Goal: Navigation & Orientation: Find specific page/section

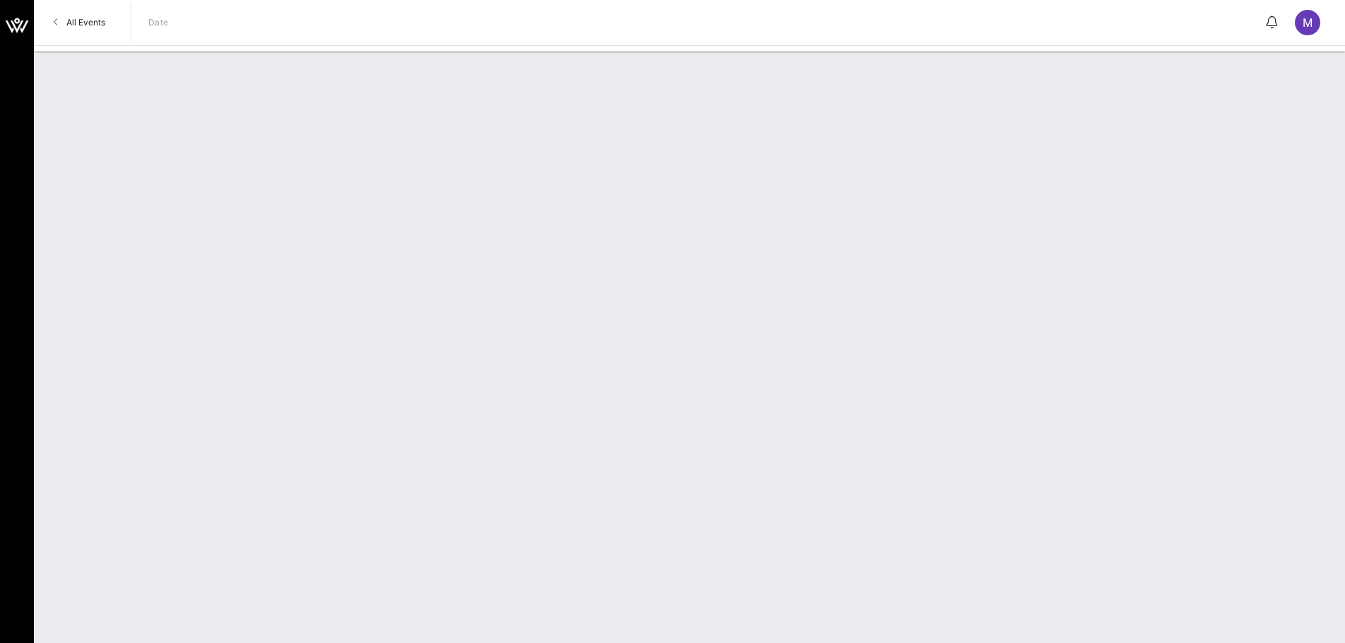
click at [99, 20] on span "All Events" at bounding box center [85, 22] width 39 height 11
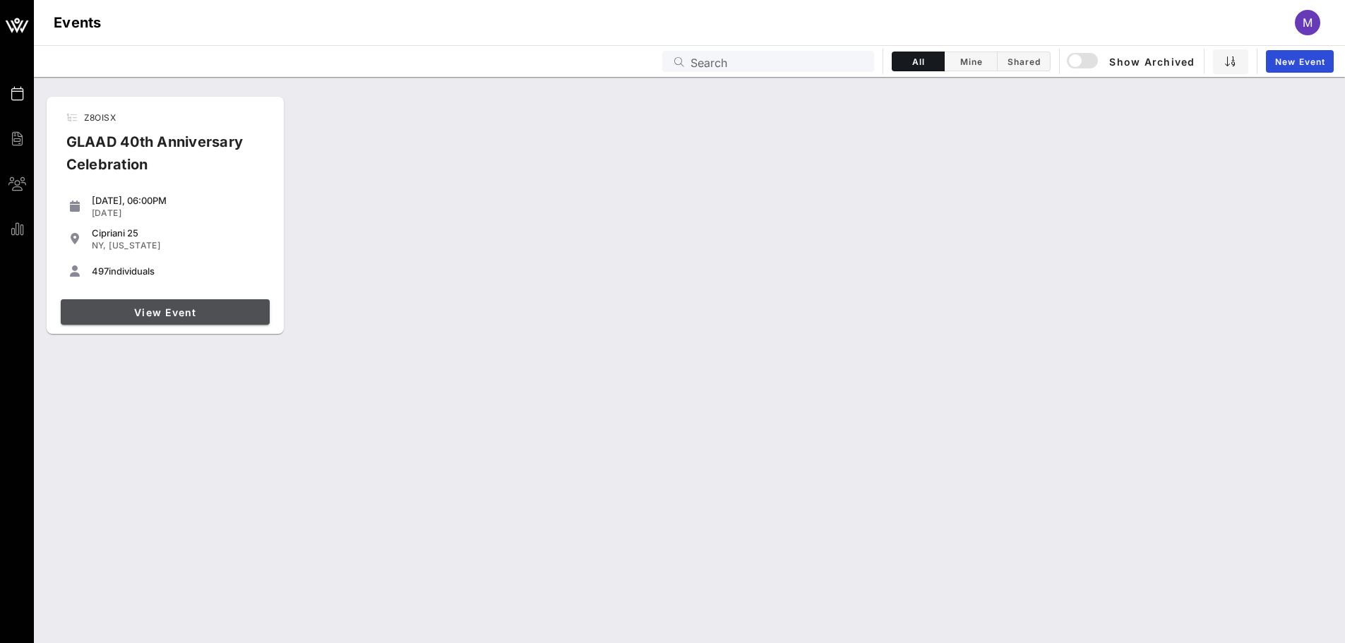
click at [227, 321] on link "View Event" at bounding box center [165, 311] width 209 height 25
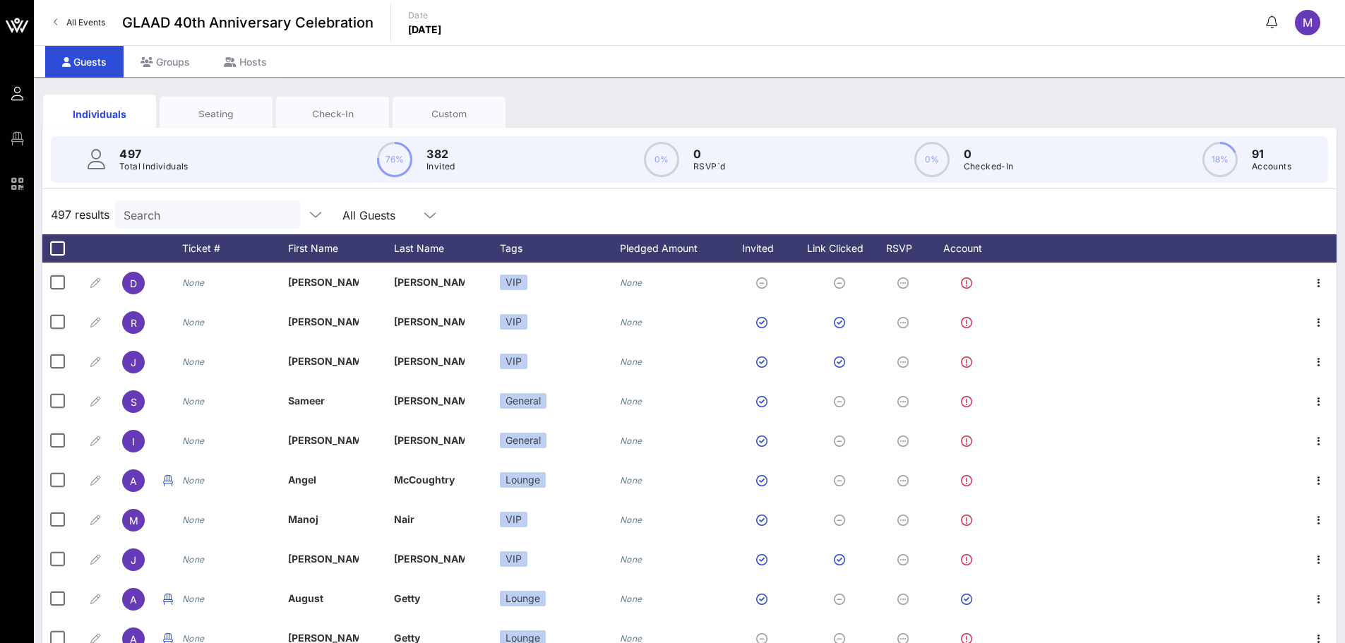
click at [446, 107] on div "Custom" at bounding box center [449, 113] width 92 height 13
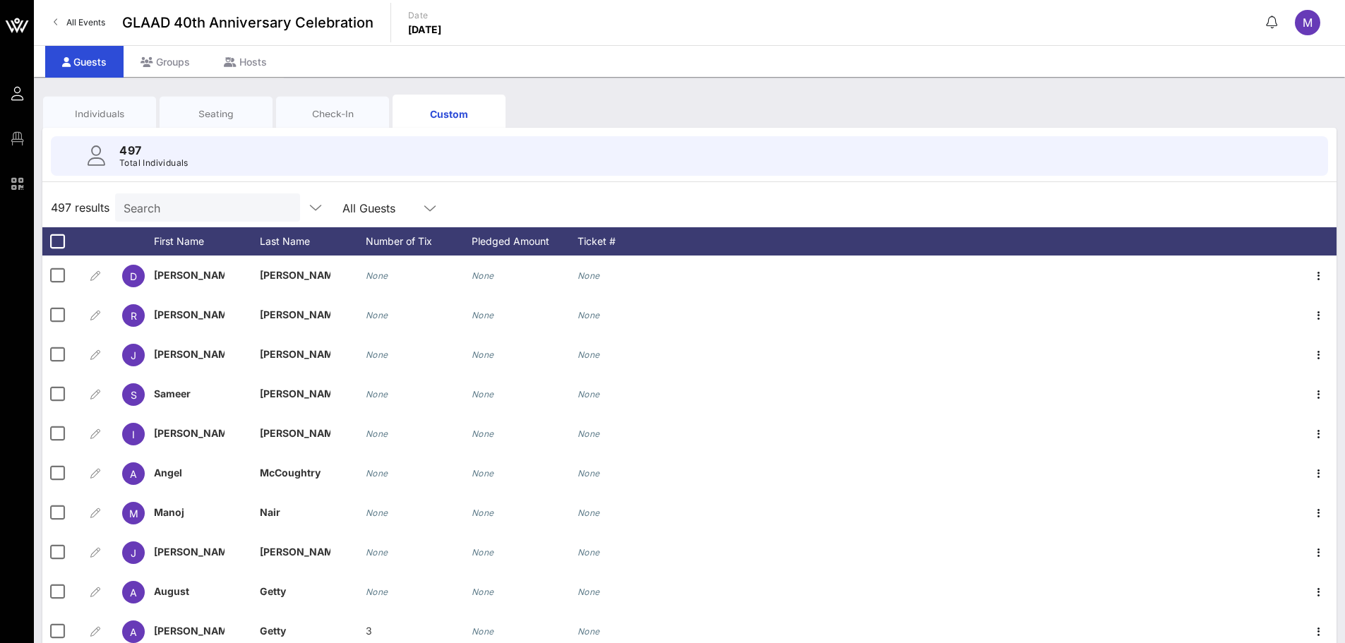
click at [359, 108] on div "Check-In" at bounding box center [333, 113] width 92 height 13
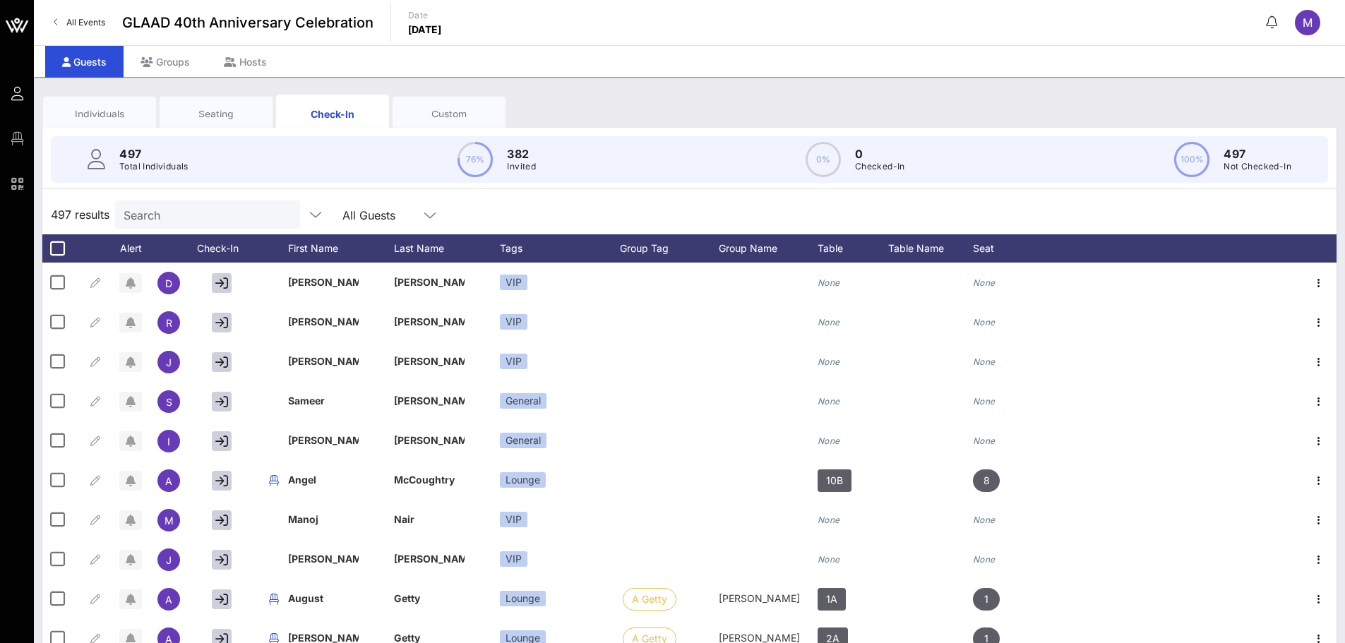
click at [215, 110] on div "Seating" at bounding box center [216, 113] width 92 height 13
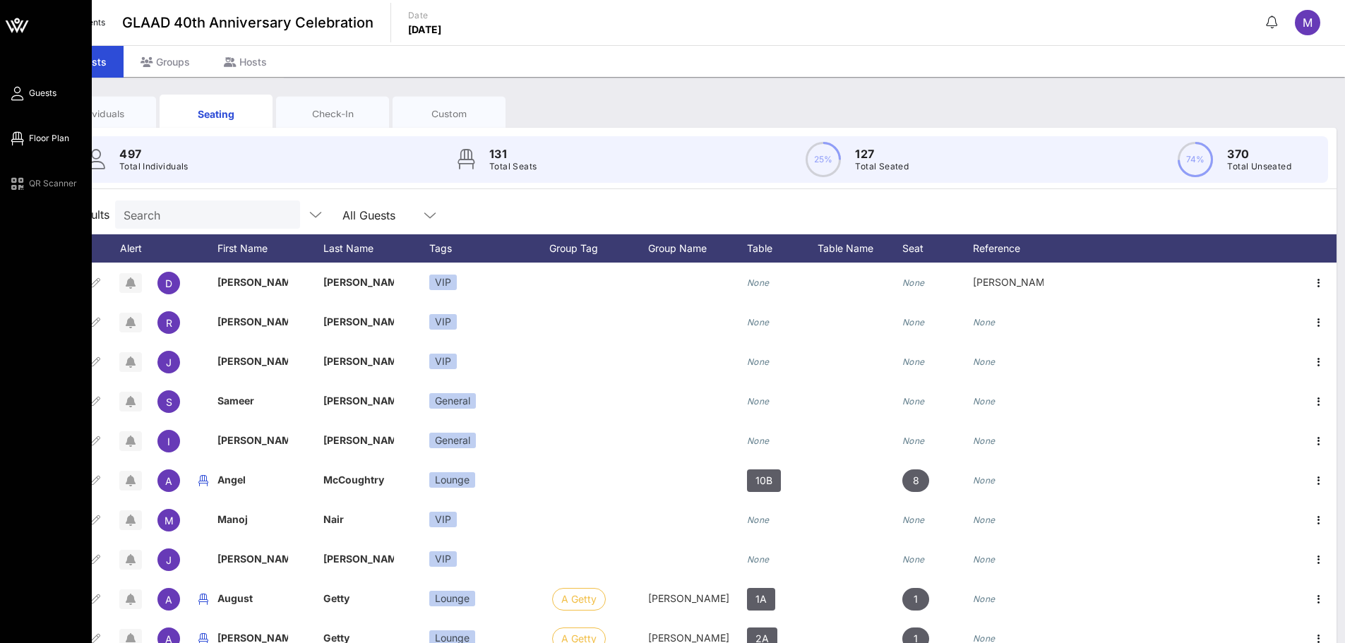
click at [35, 142] on span "Floor Plan" at bounding box center [49, 138] width 40 height 13
